Goal: Transaction & Acquisition: Obtain resource

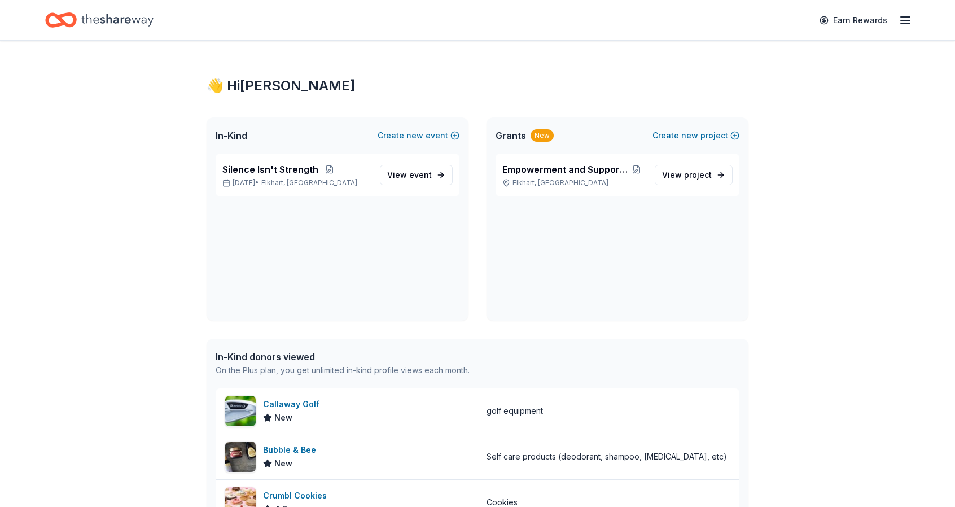
click at [143, 385] on div "👋 Hi [PERSON_NAME] In-Kind Create new event Silence Isn't Strength [DATE] • Elk…" at bounding box center [477, 499] width 955 height 917
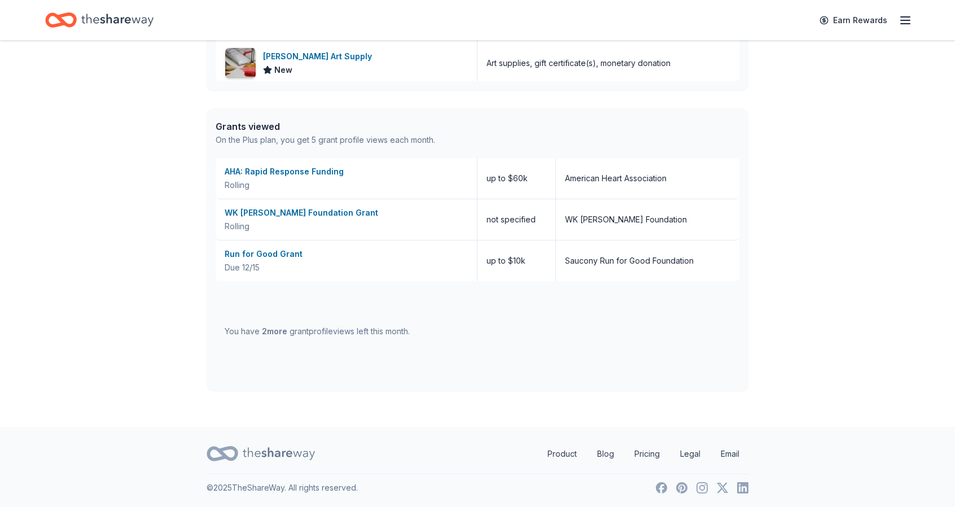
scroll to position [531, 0]
click at [313, 175] on div "AHA: Rapid Response Funding" at bounding box center [346, 171] width 243 height 14
click at [254, 201] on div "WK Kellogg Foundation Grant Rolling" at bounding box center [347, 219] width 262 height 41
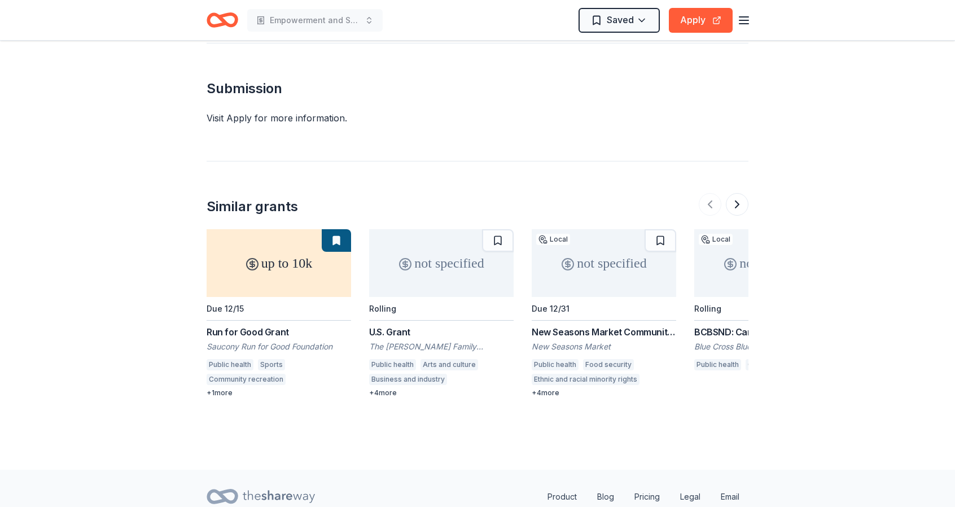
scroll to position [897, 0]
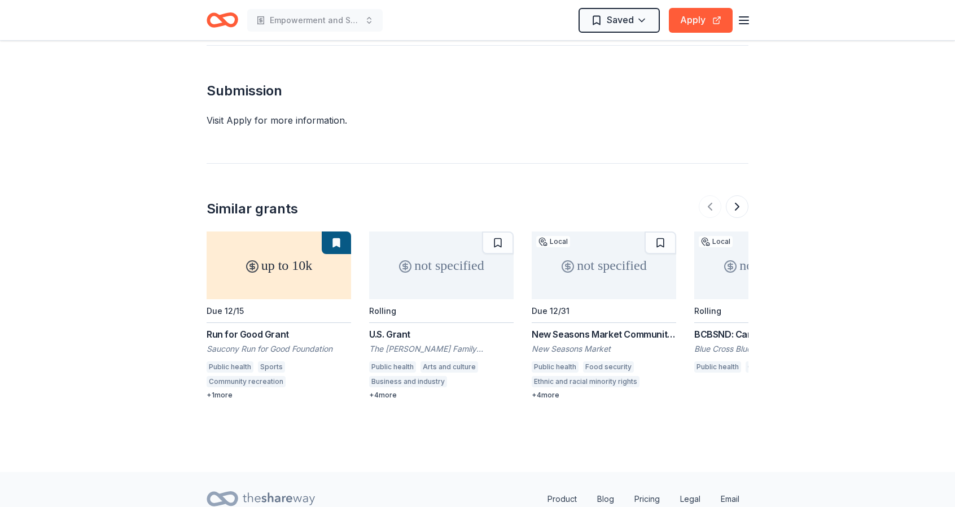
click at [736, 253] on div "not specified" at bounding box center [766, 265] width 144 height 68
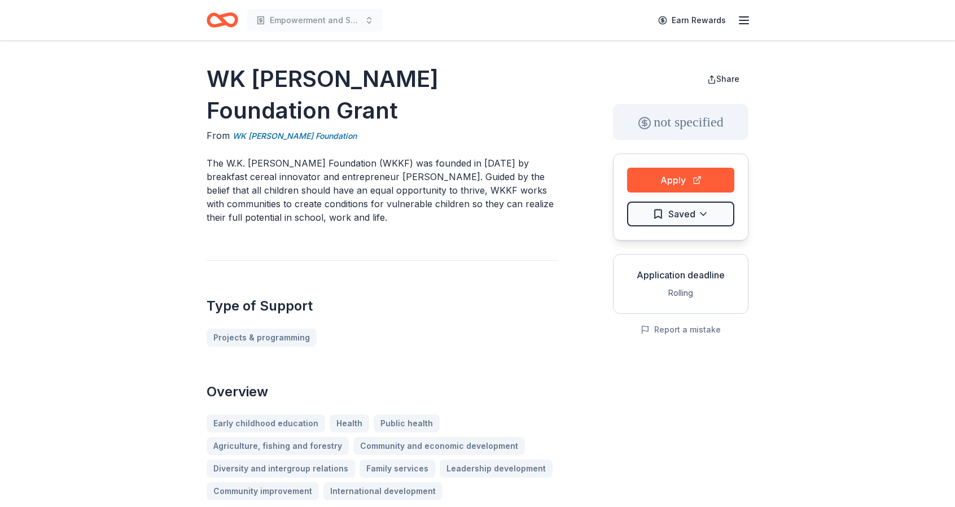
click at [745, 24] on icon "button" at bounding box center [744, 21] width 14 height 14
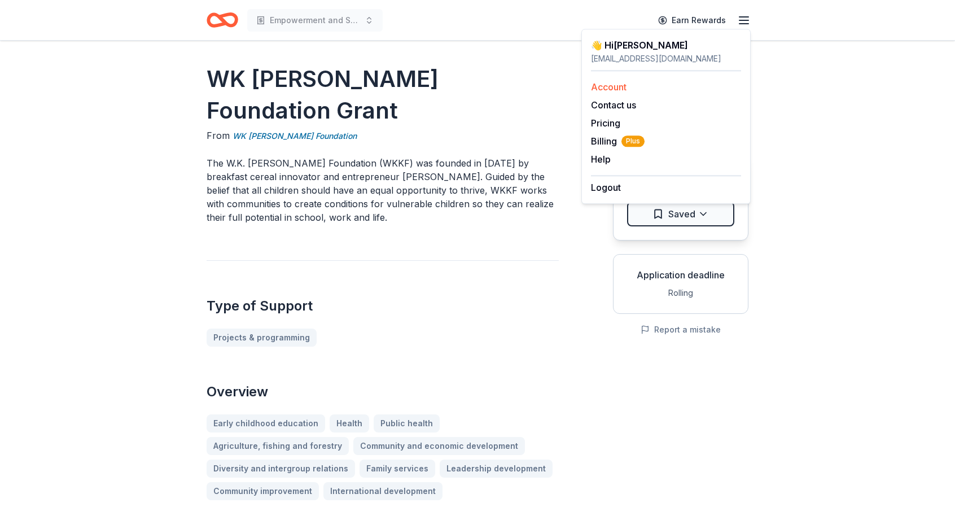
click at [626, 87] on link "Account" at bounding box center [609, 86] width 36 height 11
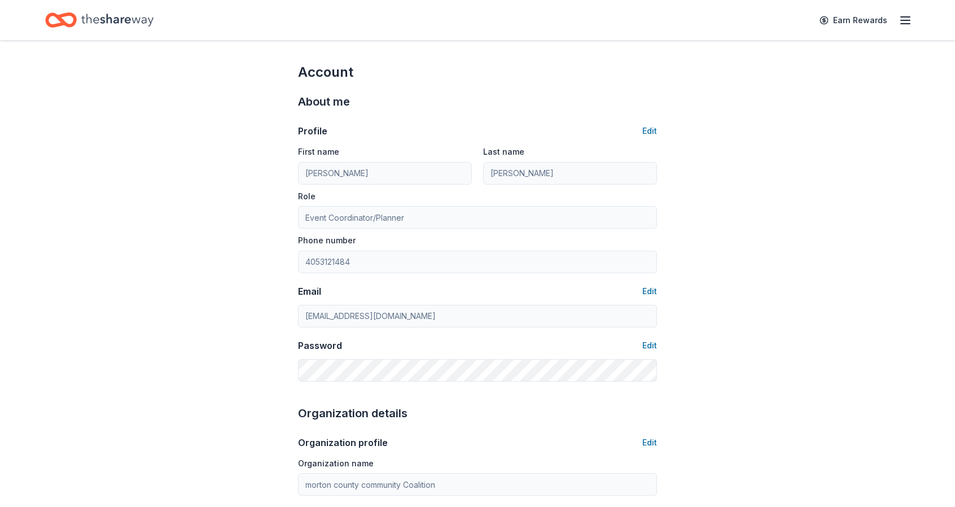
click at [93, 16] on icon "Home" at bounding box center [117, 19] width 72 height 23
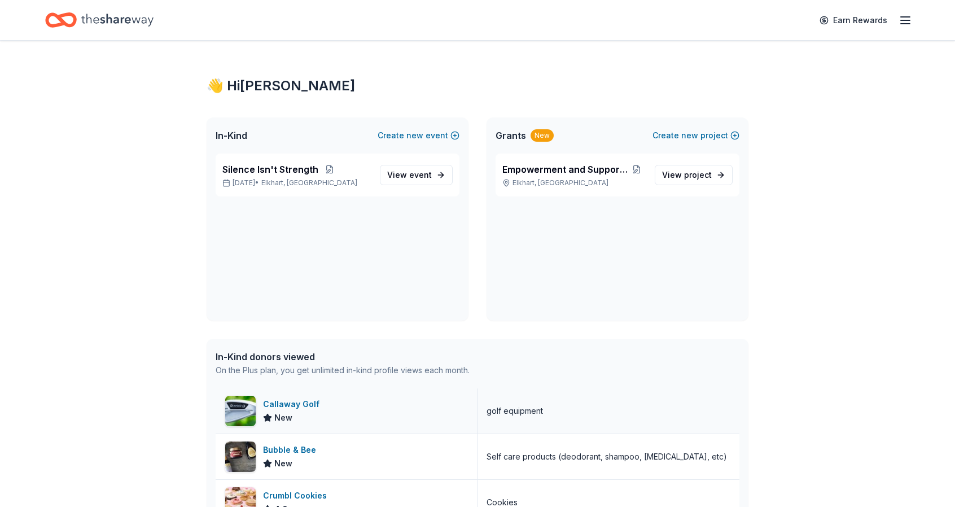
click at [423, 418] on div "Callaway Golf New" at bounding box center [347, 410] width 262 height 45
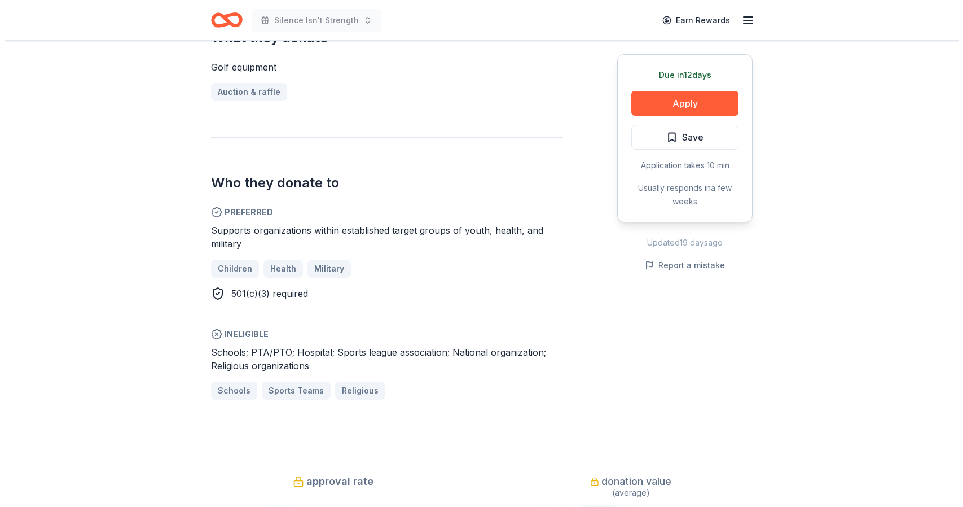
scroll to position [542, 0]
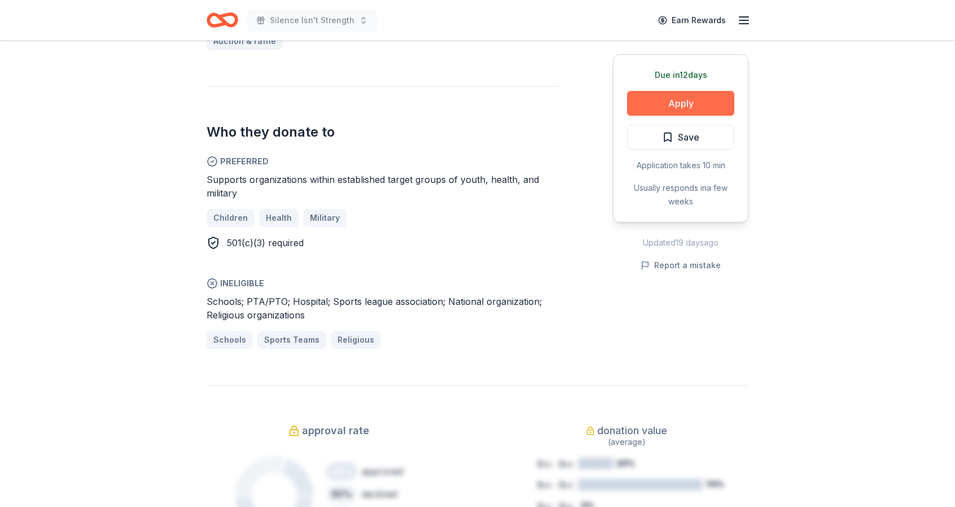
click at [704, 99] on button "Apply" at bounding box center [680, 103] width 107 height 25
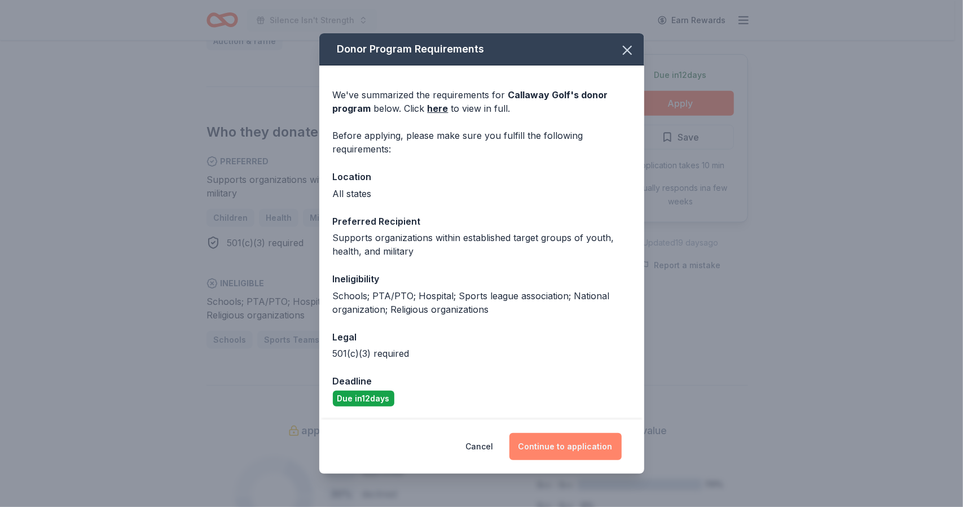
click at [563, 450] on button "Continue to application" at bounding box center [566, 446] width 112 height 27
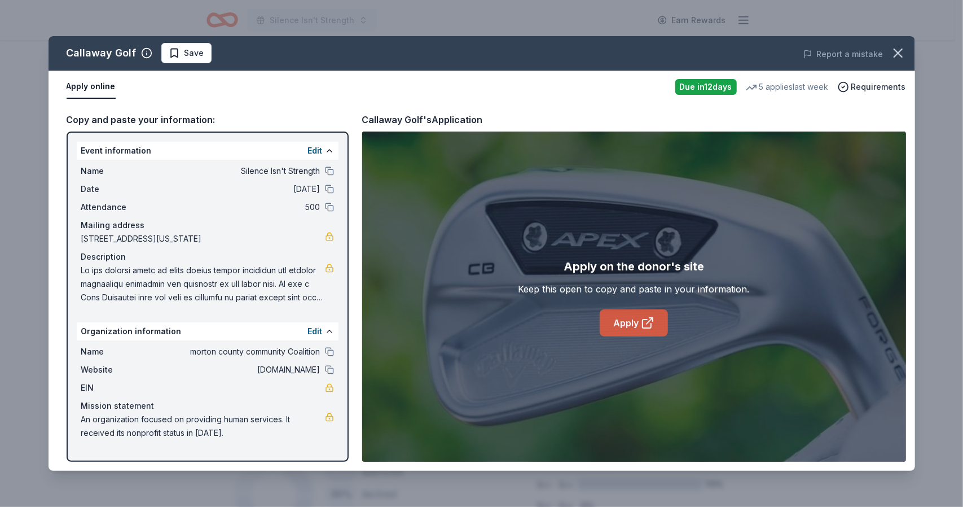
click at [648, 312] on link "Apply" at bounding box center [634, 322] width 68 height 27
